Goal: Download file/media

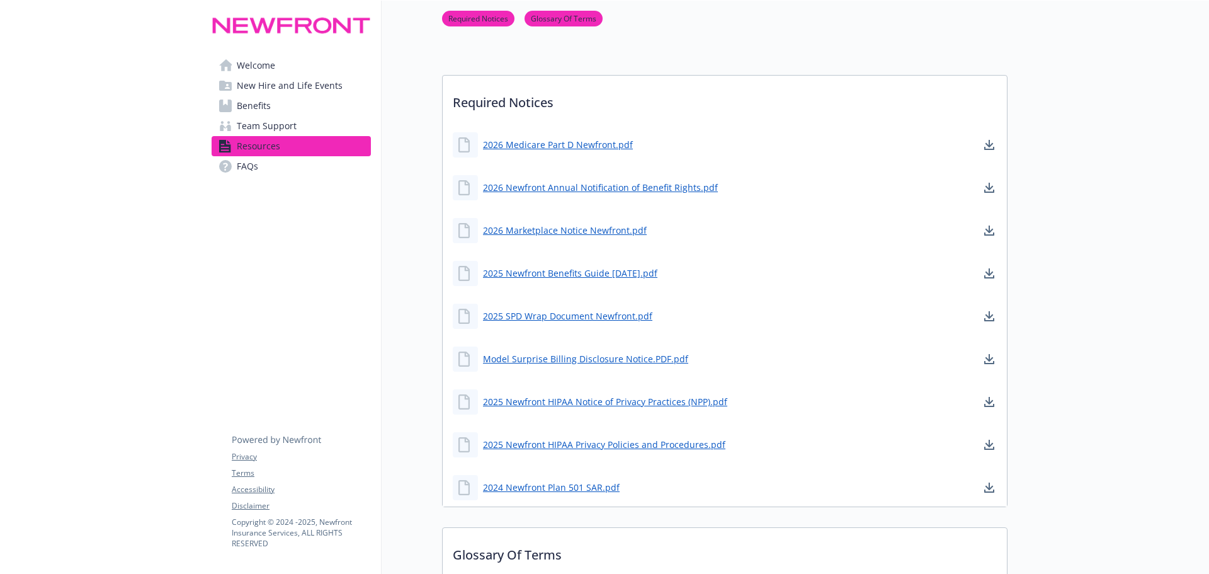
scroll to position [252, 0]
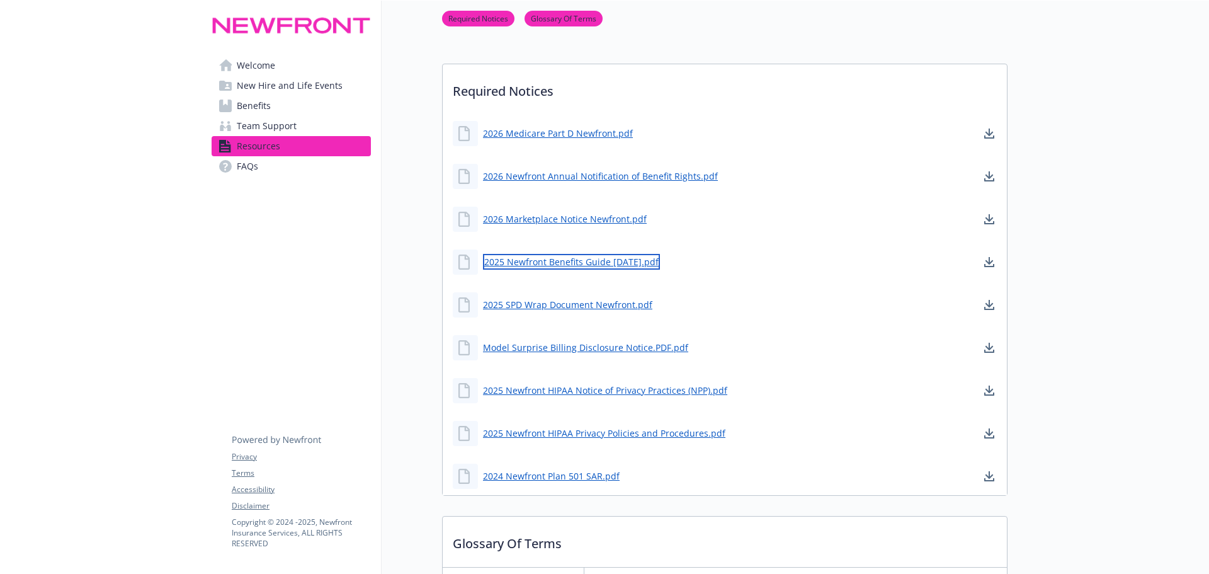
click at [595, 264] on link "2025 Newfront Benefits Guide [DATE].pdf" at bounding box center [571, 262] width 177 height 16
